Goal: Task Accomplishment & Management: Manage account settings

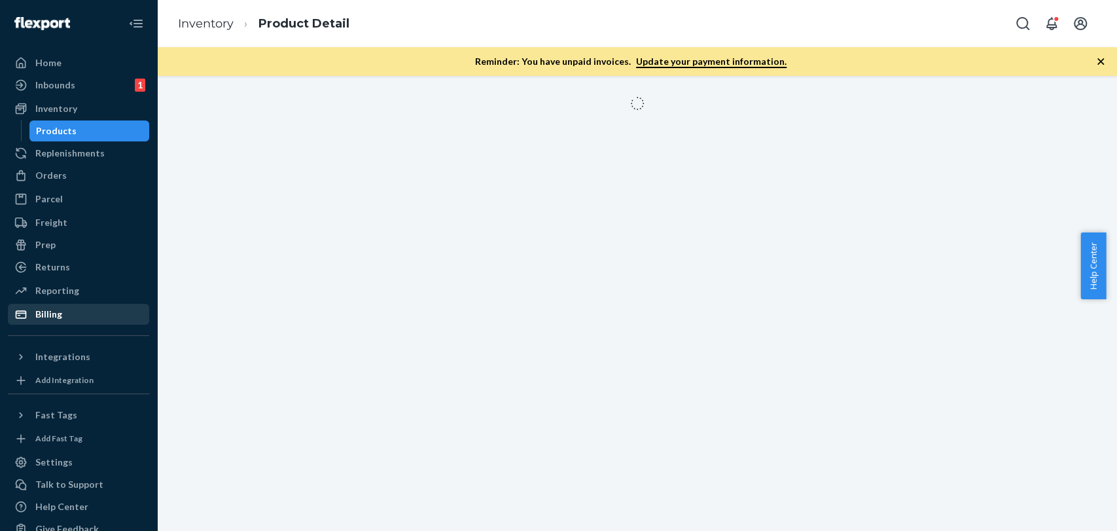
click at [57, 313] on div "Billing" at bounding box center [48, 314] width 27 height 13
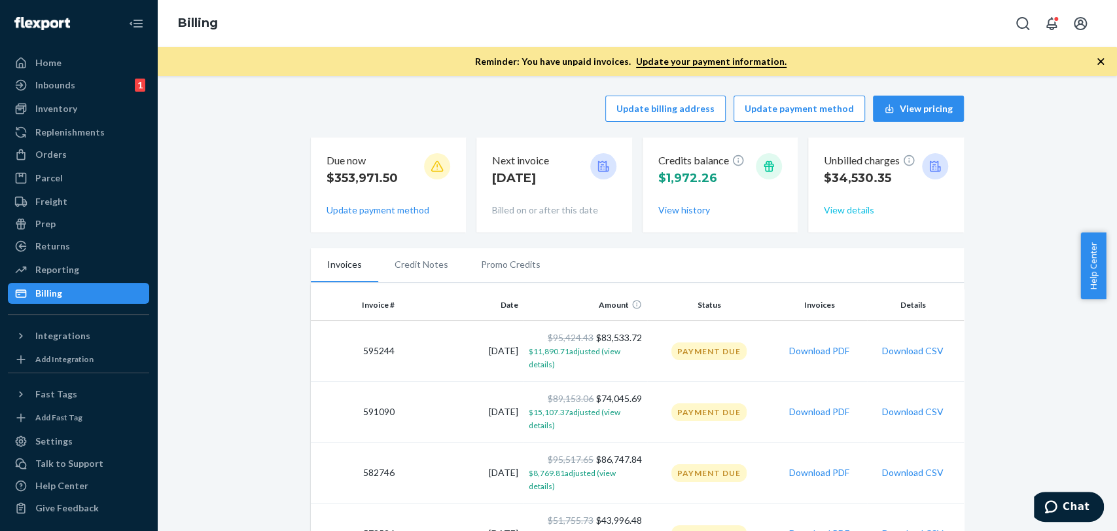
click at [843, 209] on button "View details" at bounding box center [849, 210] width 50 height 13
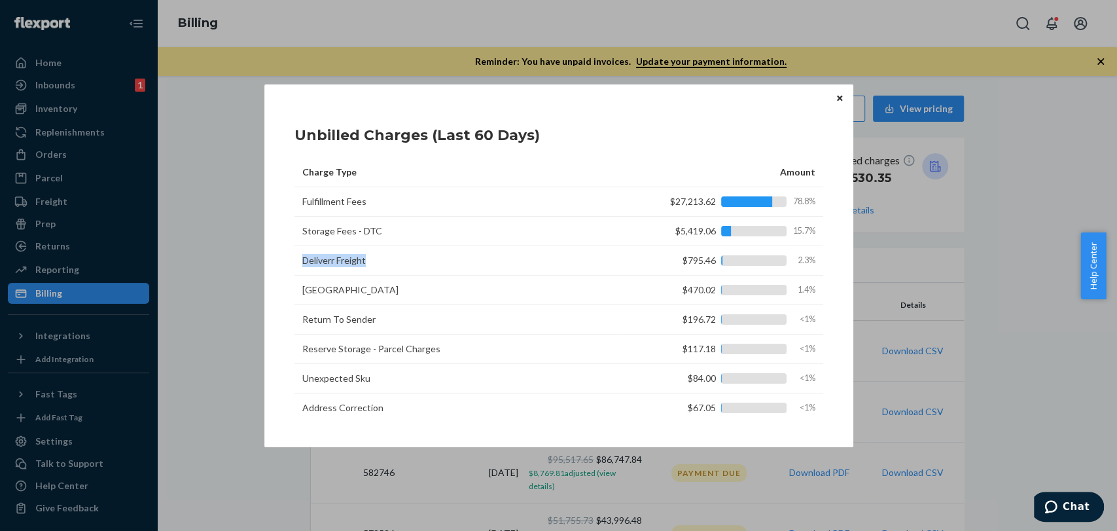
drag, startPoint x: 299, startPoint y: 258, endPoint x: 375, endPoint y: 258, distance: 75.9
click at [375, 258] on td "Deliverr Freight" at bounding box center [457, 260] width 327 height 29
click at [403, 266] on td "Deliverr Freight" at bounding box center [457, 260] width 327 height 29
drag, startPoint x: 301, startPoint y: 292, endPoint x: 389, endPoint y: 292, distance: 87.7
click at [389, 292] on td "[GEOGRAPHIC_DATA]" at bounding box center [457, 289] width 327 height 29
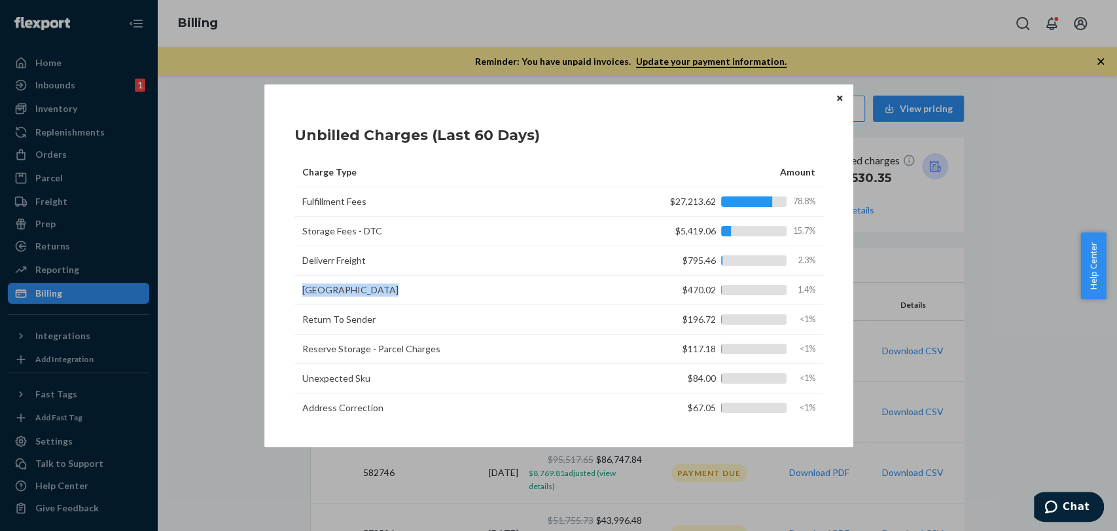
click at [406, 289] on td "[GEOGRAPHIC_DATA]" at bounding box center [457, 289] width 327 height 29
drag, startPoint x: 304, startPoint y: 323, endPoint x: 393, endPoint y: 313, distance: 90.1
click at [393, 313] on td "Return To Sender" at bounding box center [457, 319] width 327 height 29
drag, startPoint x: 304, startPoint y: 350, endPoint x: 459, endPoint y: 353, distance: 155.8
click at [459, 353] on td "Reserve Storage - Parcel Charges" at bounding box center [457, 348] width 327 height 29
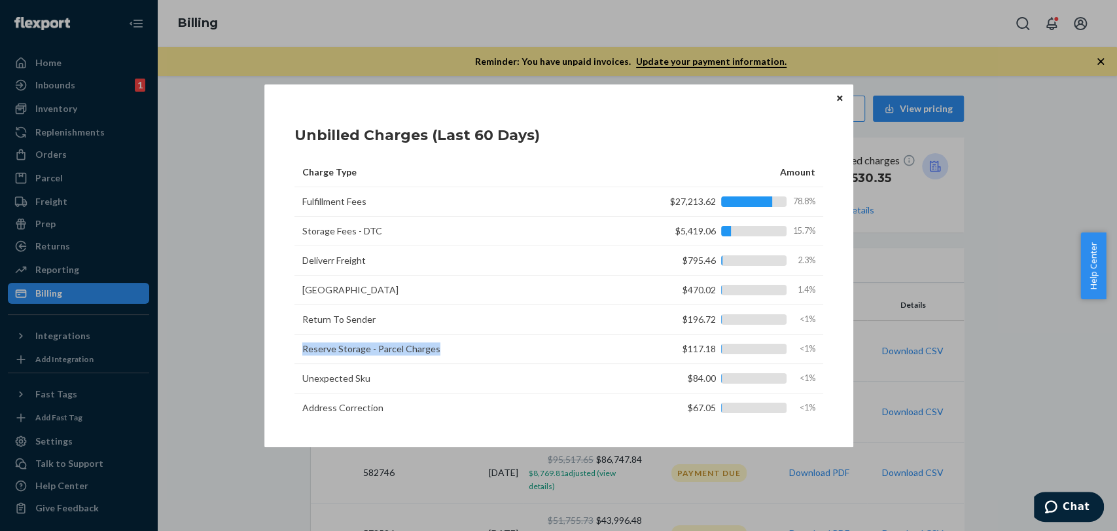
scroll to position [73, 0]
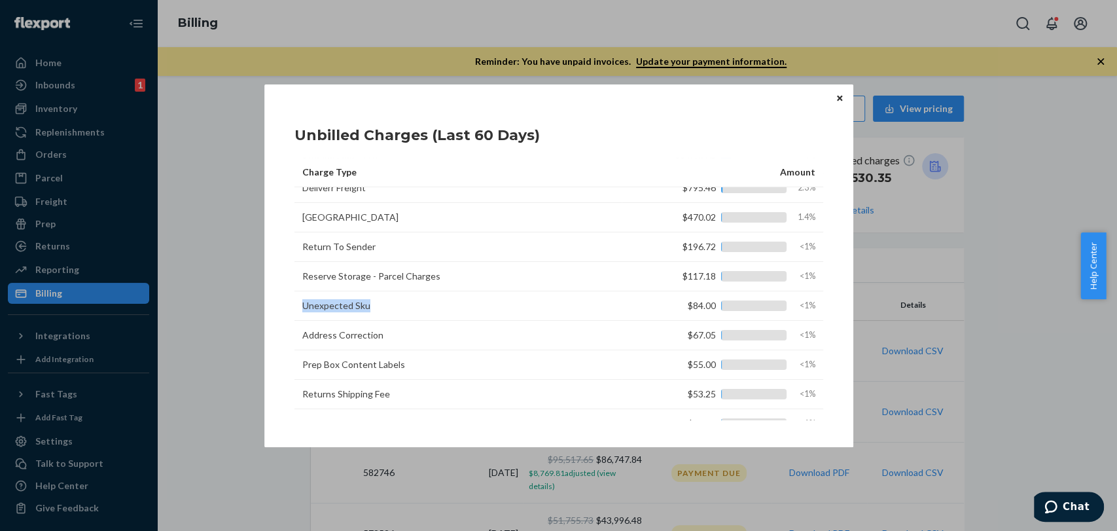
drag, startPoint x: 300, startPoint y: 302, endPoint x: 372, endPoint y: 306, distance: 71.4
click at [372, 306] on td "Unexpected Sku" at bounding box center [457, 305] width 327 height 29
drag, startPoint x: 300, startPoint y: 335, endPoint x: 413, endPoint y: 333, distance: 112.6
click at [413, 333] on td "Address Correction" at bounding box center [457, 335] width 327 height 29
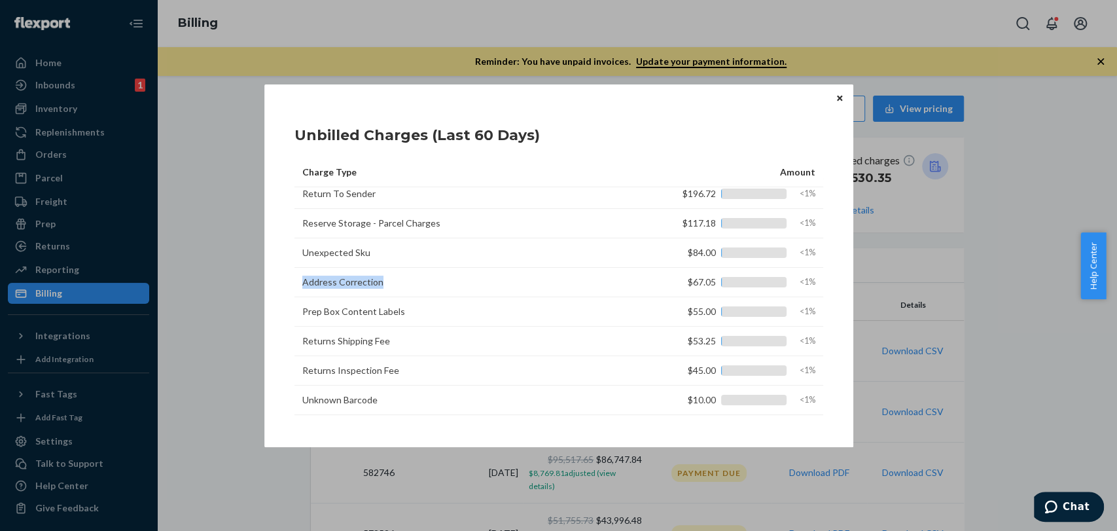
scroll to position [145, 0]
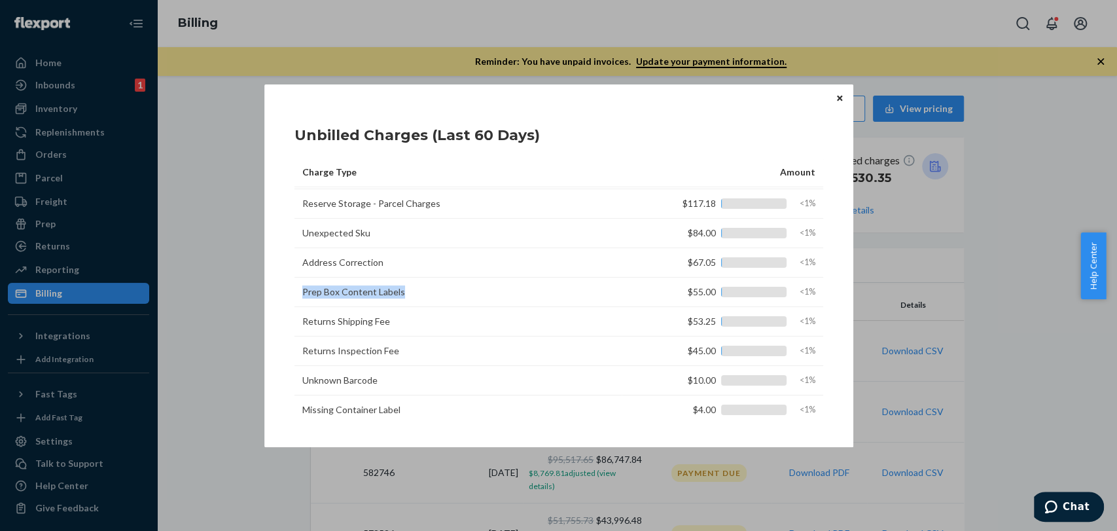
drag, startPoint x: 300, startPoint y: 292, endPoint x: 436, endPoint y: 294, distance: 136.1
click at [436, 294] on td "Prep Box Content Labels" at bounding box center [457, 291] width 327 height 29
drag, startPoint x: 300, startPoint y: 319, endPoint x: 424, endPoint y: 318, distance: 123.7
click at [424, 318] on td "Returns Shipping Fee" at bounding box center [457, 321] width 327 height 29
drag, startPoint x: 307, startPoint y: 351, endPoint x: 403, endPoint y: 353, distance: 96.2
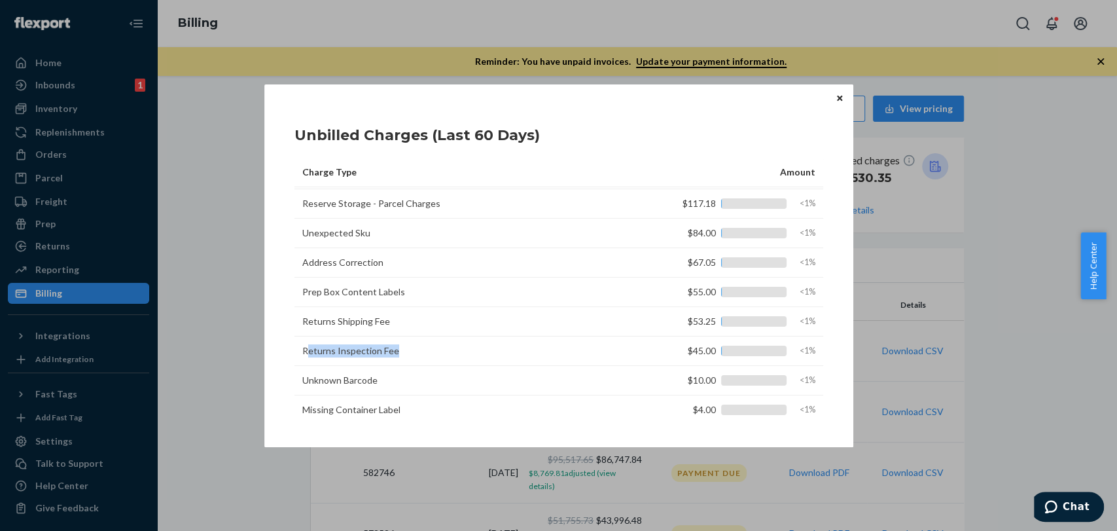
click at [403, 353] on td "Returns Inspection Fee" at bounding box center [457, 350] width 327 height 29
drag, startPoint x: 302, startPoint y: 381, endPoint x: 412, endPoint y: 381, distance: 109.3
click at [412, 381] on td "Unknown Barcode" at bounding box center [457, 380] width 327 height 29
drag, startPoint x: 325, startPoint y: 407, endPoint x: 450, endPoint y: 397, distance: 125.4
click at [450, 397] on td "Missing Container Label" at bounding box center [457, 409] width 327 height 29
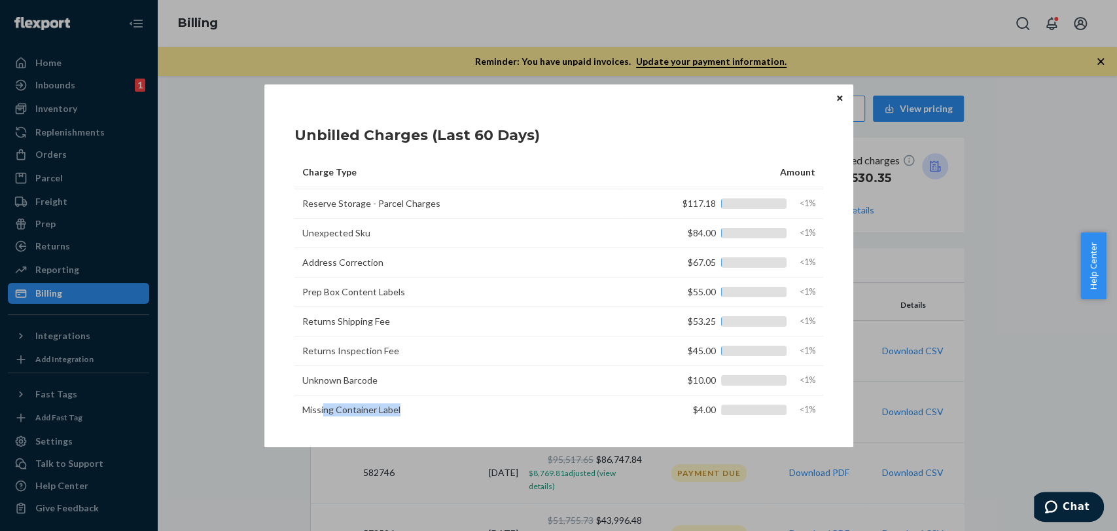
scroll to position [149, 0]
click at [323, 401] on td "Missing Container Label" at bounding box center [457, 405] width 327 height 29
click at [393, 402] on td "Missing Container Label" at bounding box center [457, 405] width 327 height 29
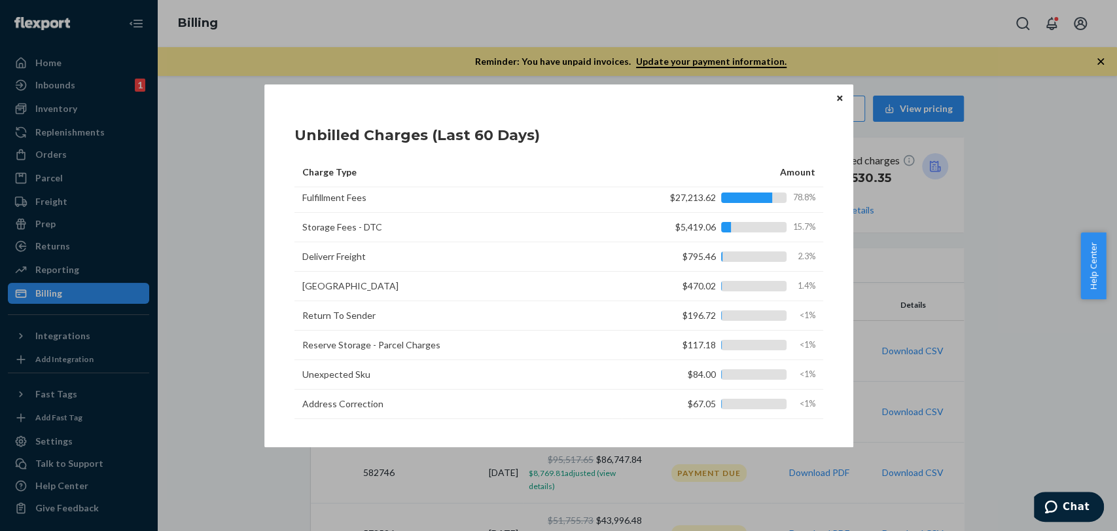
scroll to position [0, 0]
click at [838, 97] on icon "Close" at bounding box center [839, 98] width 5 height 5
